Goal: Task Accomplishment & Management: Manage account settings

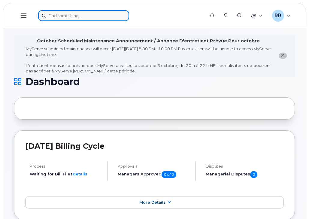
click at [56, 17] on input at bounding box center [83, 15] width 91 height 11
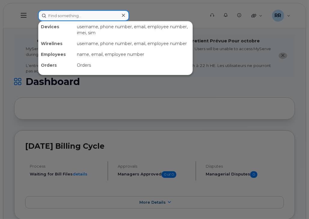
paste input "2267502343"
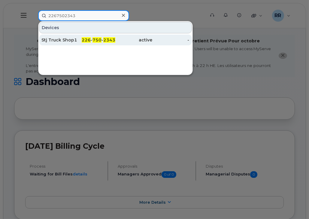
type input "2267502343"
click at [64, 41] on div "Stj Truck Shop1 ." at bounding box center [59, 40] width 37 height 6
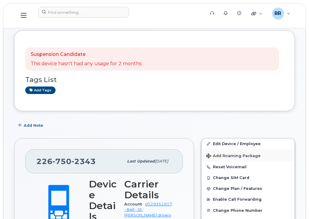
scroll to position [90, 0]
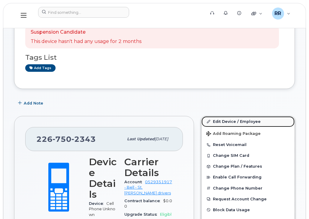
click at [229, 122] on link "Edit Device / Employee" at bounding box center [248, 121] width 93 height 11
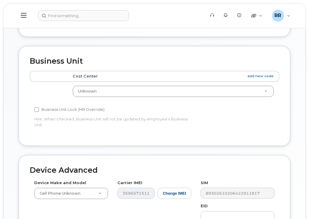
scroll to position [300, 0]
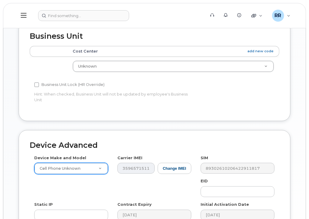
type input "Stj Truck Shop1 Tablet"
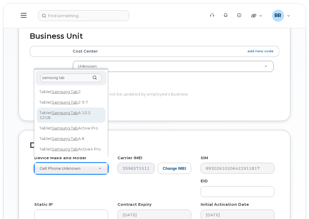
type input "samsung tab"
select select "1636"
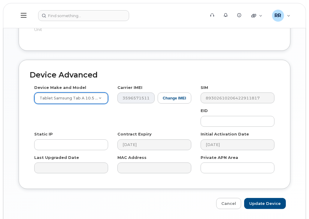
scroll to position [383, 0]
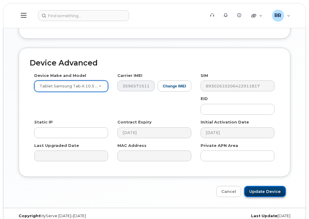
click at [258, 186] on input "Update Device" at bounding box center [265, 191] width 42 height 11
type input "Saving..."
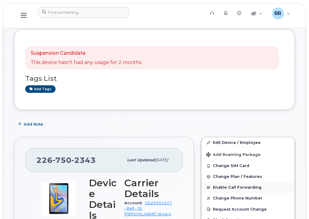
scroll to position [120, 0]
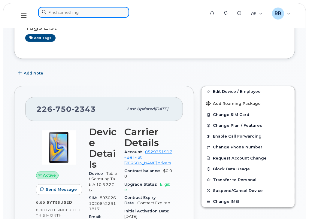
click at [58, 9] on input at bounding box center [83, 12] width 91 height 11
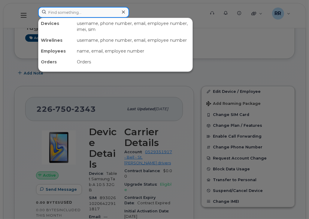
paste input "2267529007"
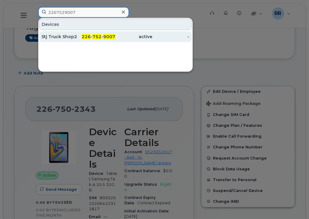
type input "2267529007"
click at [84, 38] on span "226" at bounding box center [86, 36] width 9 height 5
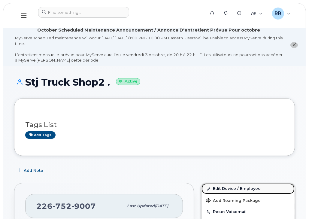
click at [229, 188] on link "Edit Device / Employee" at bounding box center [248, 188] width 93 height 11
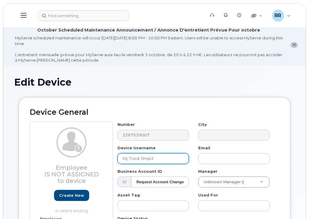
paste input "2267529007"
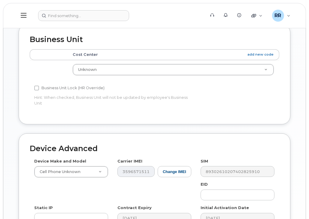
scroll to position [300, 0]
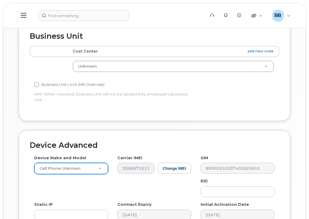
type input "Stj Truck Shop2 Tablet"
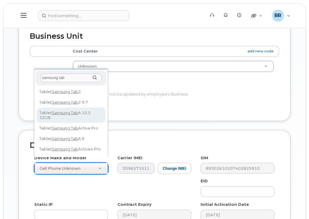
type input "samsung tab"
select select "1636"
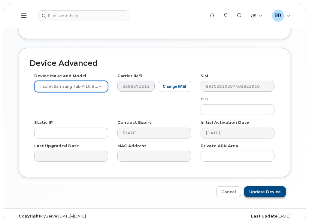
scroll to position [383, 0]
click at [259, 186] on input "Update Device" at bounding box center [265, 191] width 42 height 11
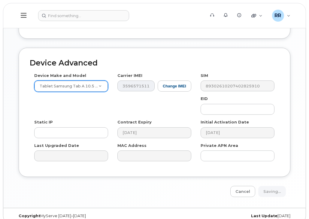
type input "Saving..."
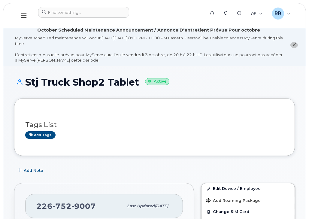
scroll to position [90, 0]
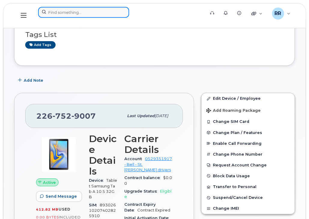
click at [63, 15] on input at bounding box center [83, 12] width 91 height 11
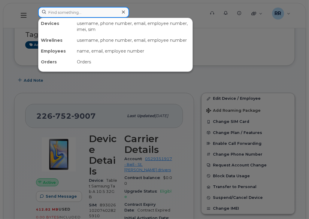
paste input "2267514386"
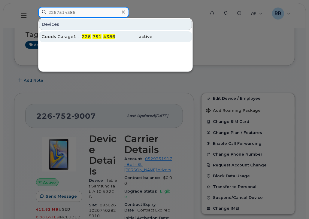
type input "2267514386"
click at [73, 39] on div "Goods Garage1 ." at bounding box center [59, 36] width 37 height 11
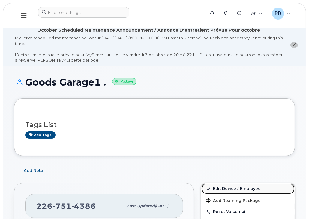
click at [234, 189] on link "Edit Device / Employee" at bounding box center [248, 188] width 93 height 11
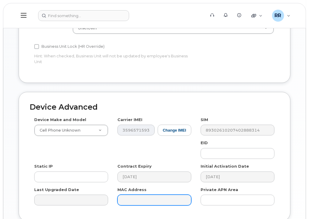
scroll to position [361, 0]
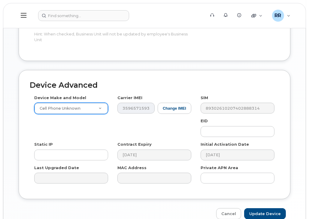
type input "Goods Garage1 Tablet"
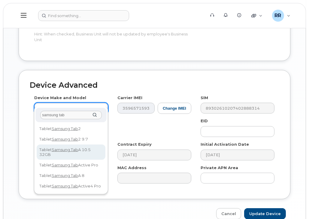
type input "samsung tab"
select select "1636"
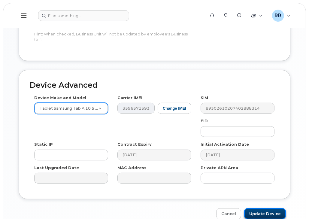
click at [260, 208] on input "Update Device" at bounding box center [265, 213] width 42 height 11
type input "Saving..."
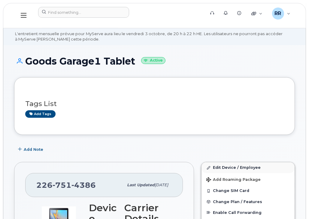
scroll to position [30, 0]
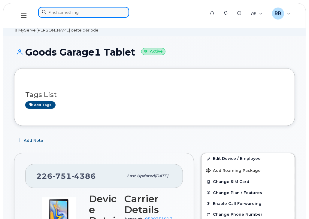
click at [57, 11] on input at bounding box center [83, 12] width 91 height 11
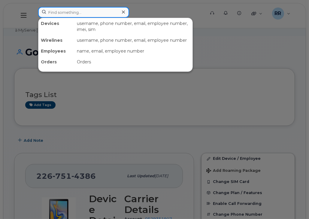
paste input "2267488319"
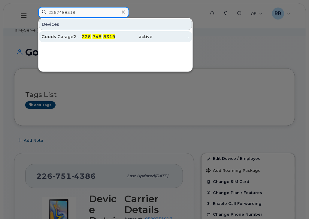
type input "2267488319"
click at [59, 35] on div "Goods Garage2 ." at bounding box center [59, 37] width 37 height 6
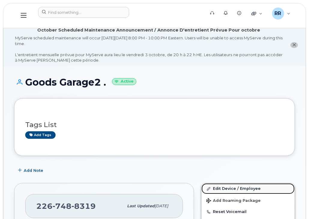
click at [233, 188] on link "Edit Device / Employee" at bounding box center [248, 188] width 93 height 11
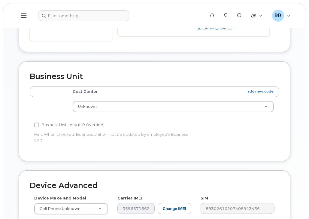
scroll to position [270, 0]
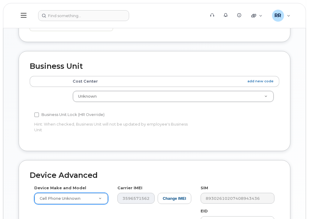
type input "Goods Garage2 Tablet"
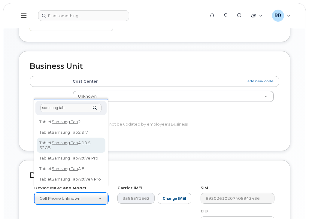
type input "samsung tab"
select select "1636"
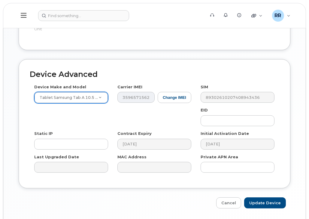
scroll to position [383, 0]
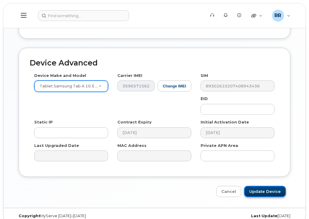
click at [262, 186] on input "Update Device" at bounding box center [265, 191] width 42 height 11
type input "Saving..."
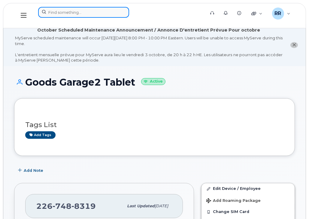
click at [52, 14] on input at bounding box center [83, 12] width 91 height 11
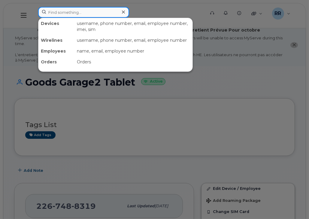
paste input "9028902775"
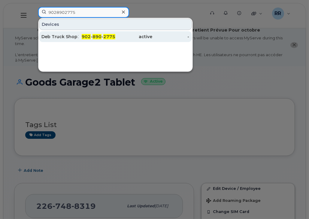
type input "9028902775"
click at [72, 33] on div "Deb Truck Shop1 ." at bounding box center [59, 36] width 37 height 11
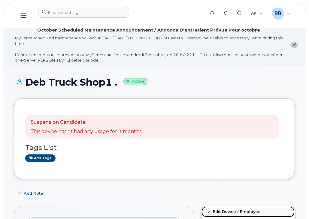
click at [234, 209] on link "Edit Device / Employee" at bounding box center [248, 211] width 93 height 11
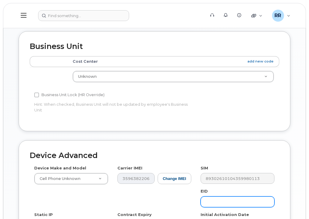
scroll to position [300, 0]
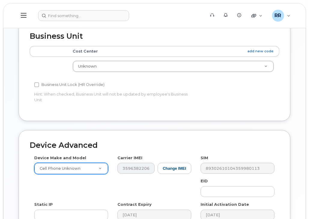
type input "Deb Truck Shop1 Tablet"
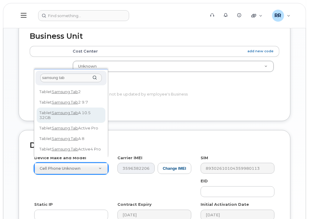
type input "samsung tab"
select select "1636"
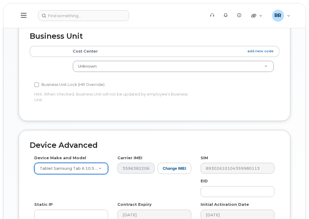
scroll to position [383, 0]
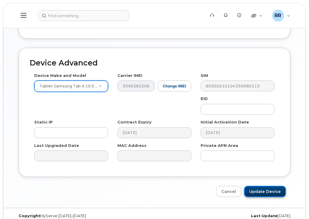
click at [263, 186] on input "Update Device" at bounding box center [265, 191] width 42 height 11
type input "Saving..."
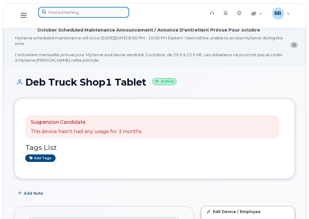
click at [51, 14] on input at bounding box center [83, 12] width 91 height 11
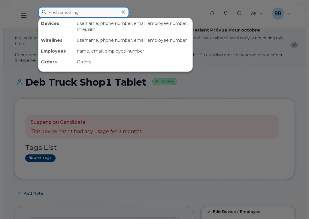
paste input "9023248128"
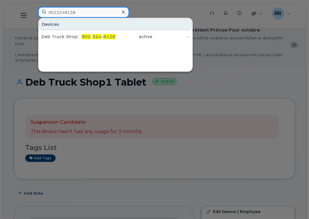
type input "9023248128"
click at [69, 37] on div "Deb Truck Shop2 ." at bounding box center [59, 37] width 37 height 6
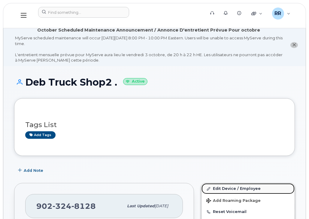
click at [230, 188] on link "Edit Device / Employee" at bounding box center [248, 188] width 93 height 11
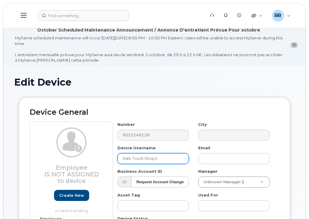
click at [160, 157] on input "Deb Truck Shop2 ." at bounding box center [153, 158] width 72 height 11
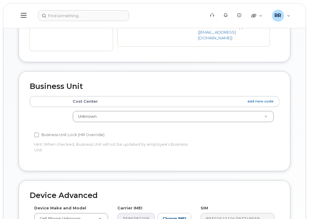
scroll to position [270, 0]
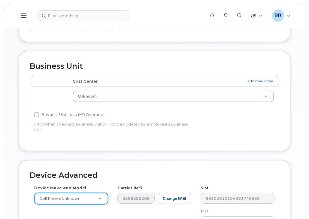
type input "Deb Truck Shop2 Tablet"
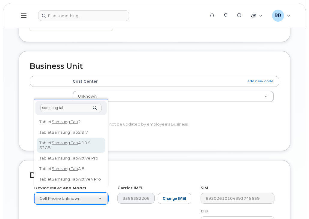
type input "samsung tab"
select select "1636"
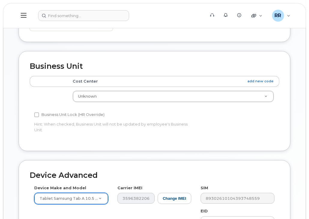
scroll to position [361, 0]
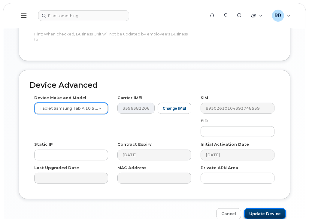
click at [256, 208] on input "Update Device" at bounding box center [265, 213] width 42 height 11
type input "Saving..."
